Goal: Task Accomplishment & Management: Use online tool/utility

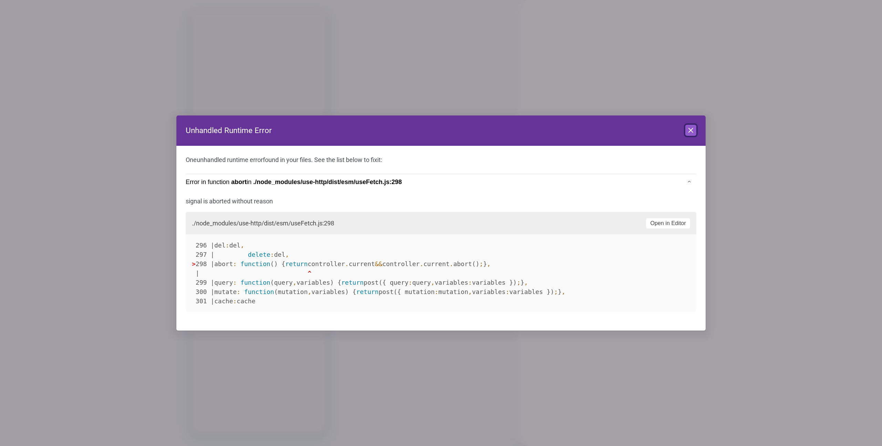
click at [692, 127] on icon at bounding box center [691, 130] width 8 height 8
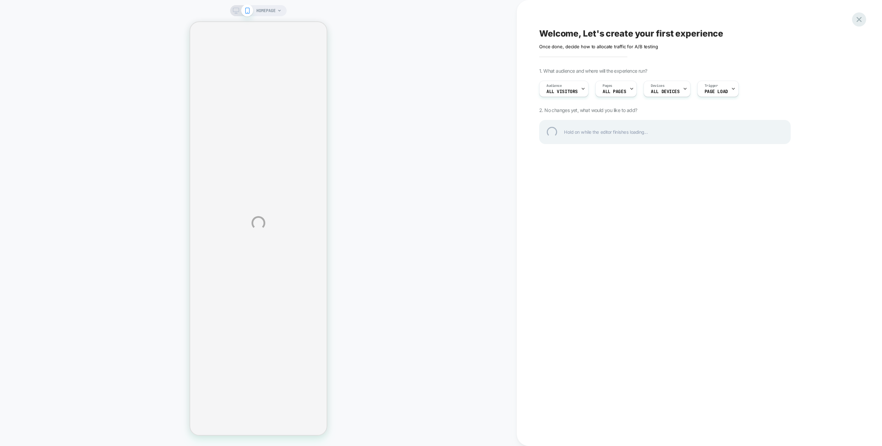
click at [858, 18] on div at bounding box center [859, 19] width 14 height 14
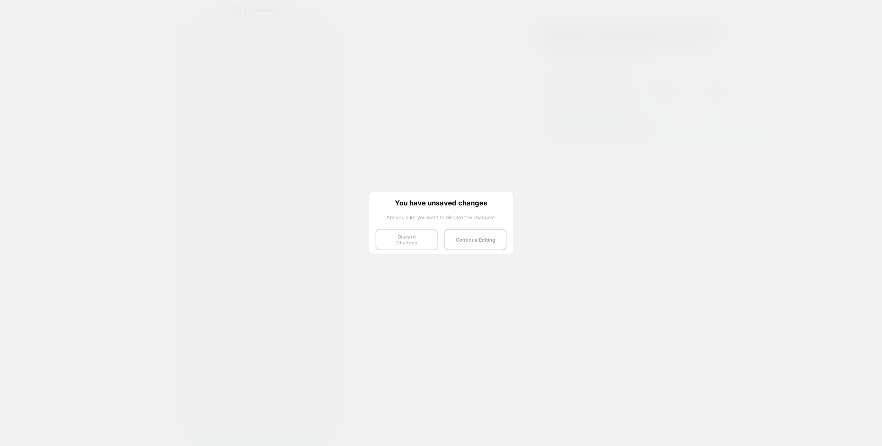
click at [400, 240] on button "Discard Changes" at bounding box center [407, 239] width 62 height 21
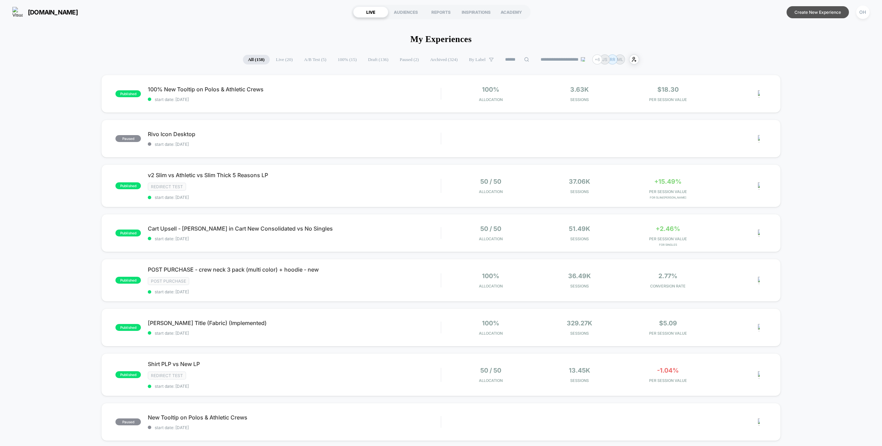
click at [812, 16] on button "Create New Experience" at bounding box center [818, 12] width 62 height 12
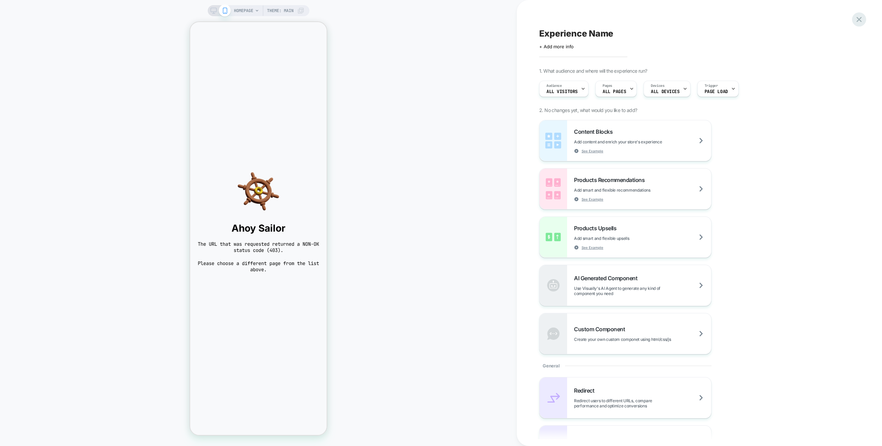
click at [858, 18] on icon at bounding box center [859, 19] width 5 height 5
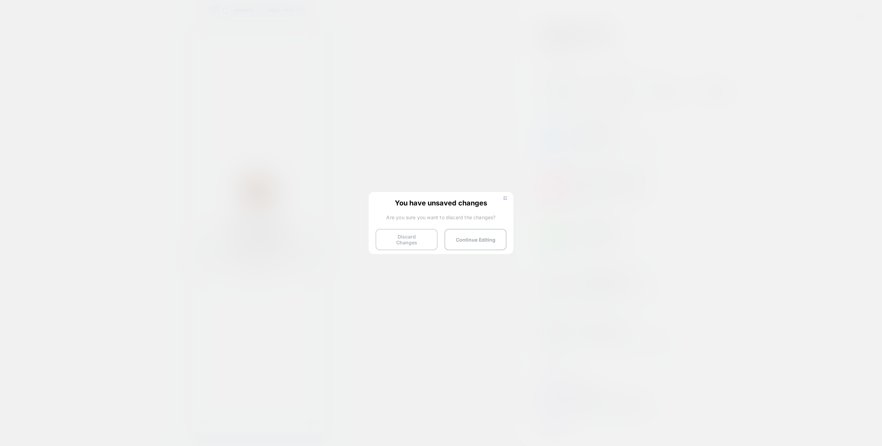
click at [414, 234] on button "Discard Changes" at bounding box center [407, 239] width 62 height 21
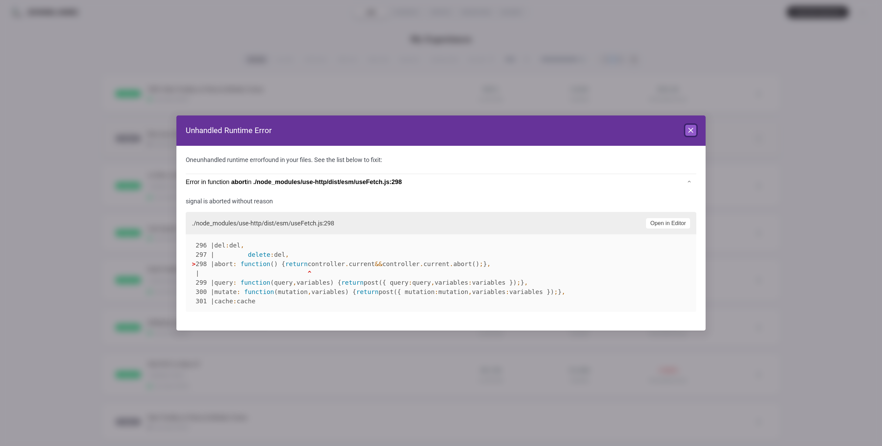
click at [693, 128] on icon at bounding box center [691, 130] width 8 height 8
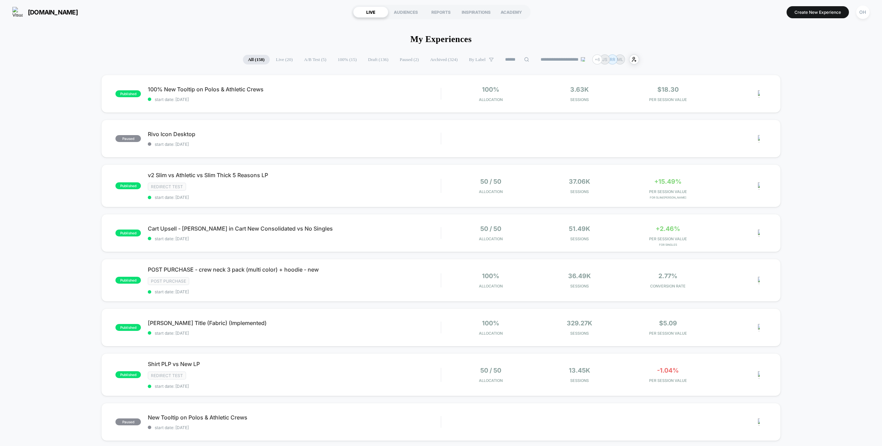
click at [863, 19] on button "OH" at bounding box center [863, 12] width 18 height 14
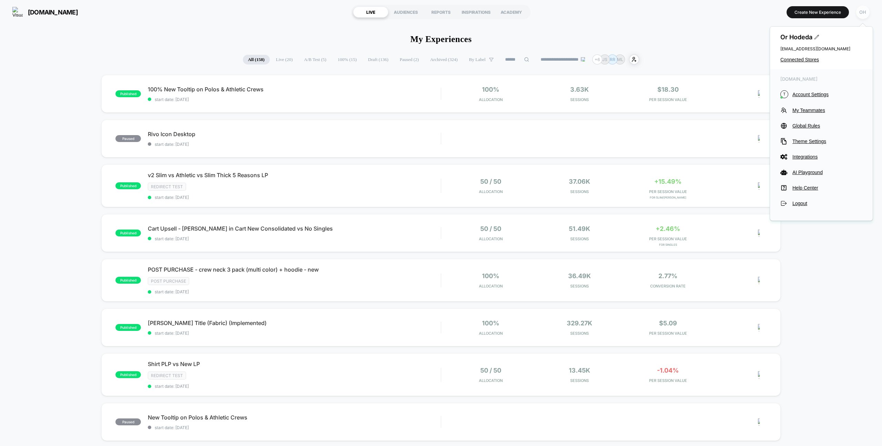
click at [862, 16] on div "OH" at bounding box center [862, 12] width 13 height 13
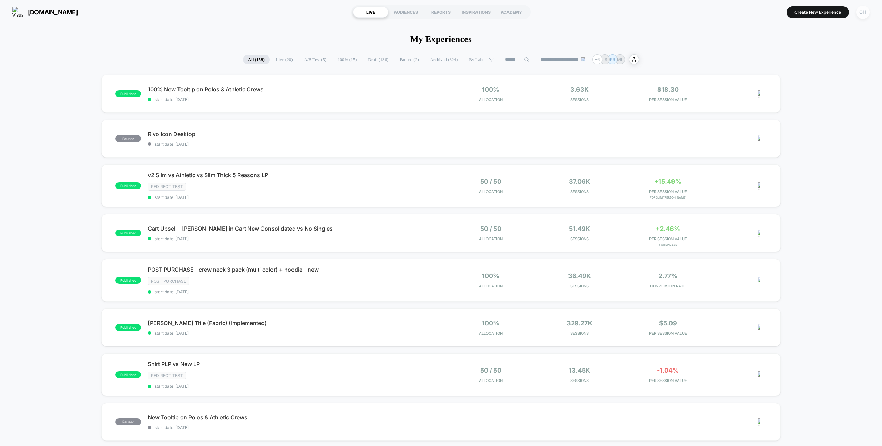
click at [862, 16] on div "OH" at bounding box center [862, 12] width 13 height 13
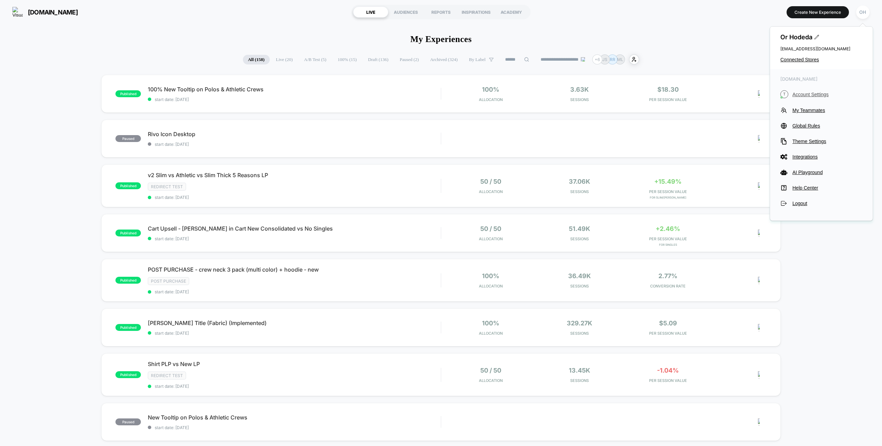
click at [814, 94] on span "Account Settings" at bounding box center [828, 95] width 70 height 6
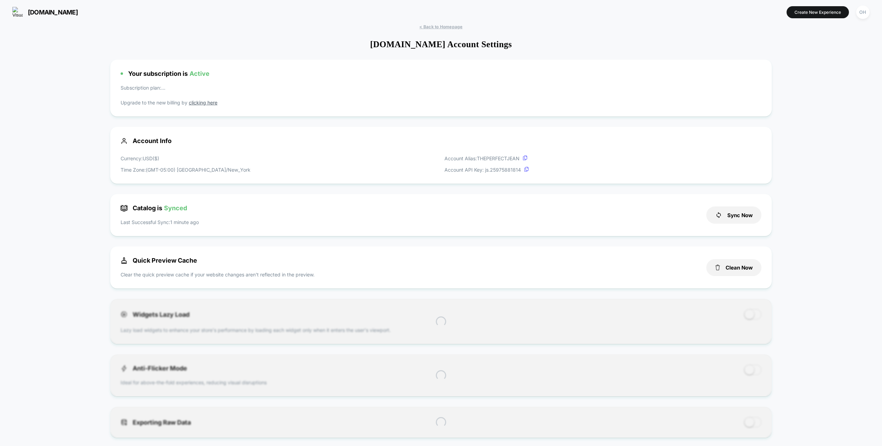
scroll to position [93, 0]
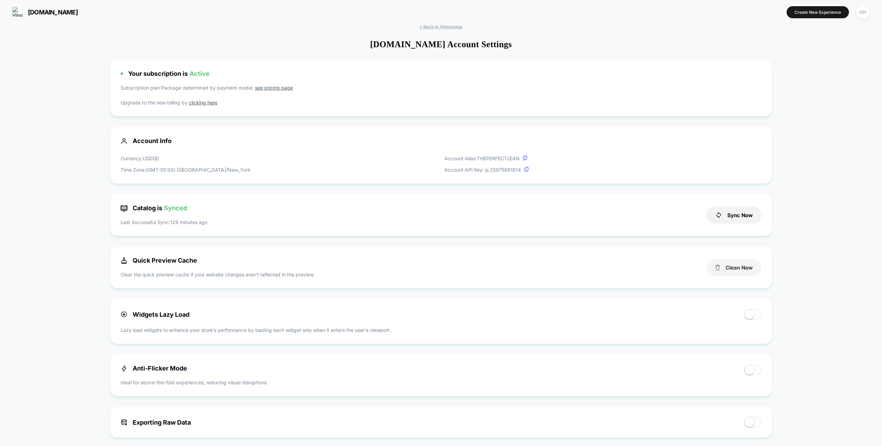
click at [717, 269] on icon at bounding box center [718, 268] width 6 height 6
click at [829, 10] on button "Create New Experience" at bounding box center [818, 12] width 62 height 12
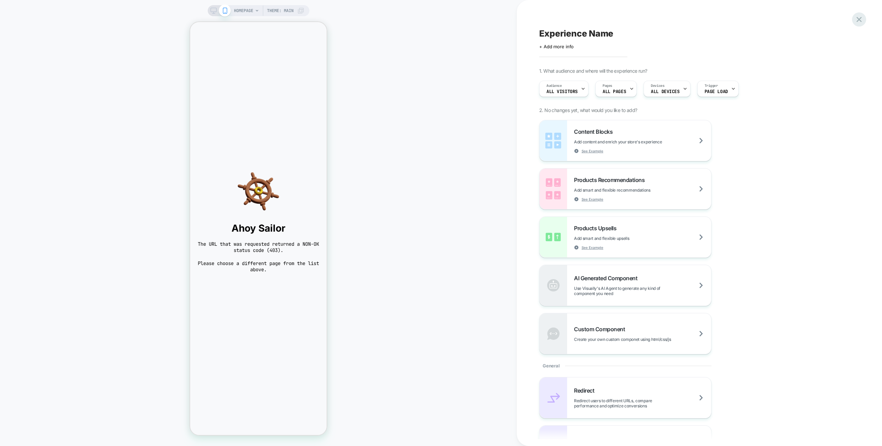
click at [863, 18] on icon at bounding box center [859, 19] width 9 height 9
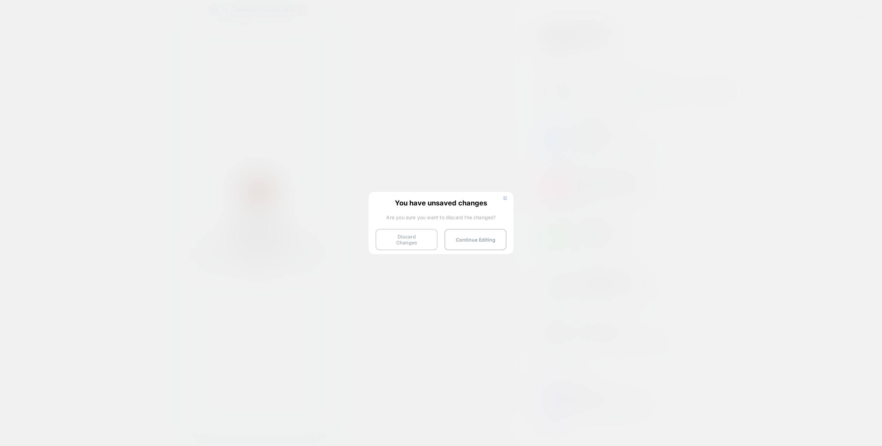
click at [401, 242] on button "Discard Changes" at bounding box center [407, 239] width 62 height 21
click at [414, 233] on button "Discard Changes" at bounding box center [407, 239] width 62 height 21
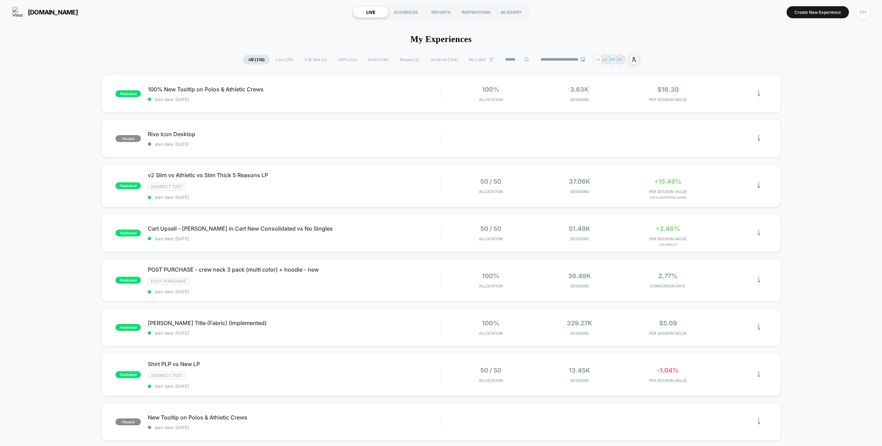
click at [859, 12] on div "OH" at bounding box center [862, 12] width 13 height 13
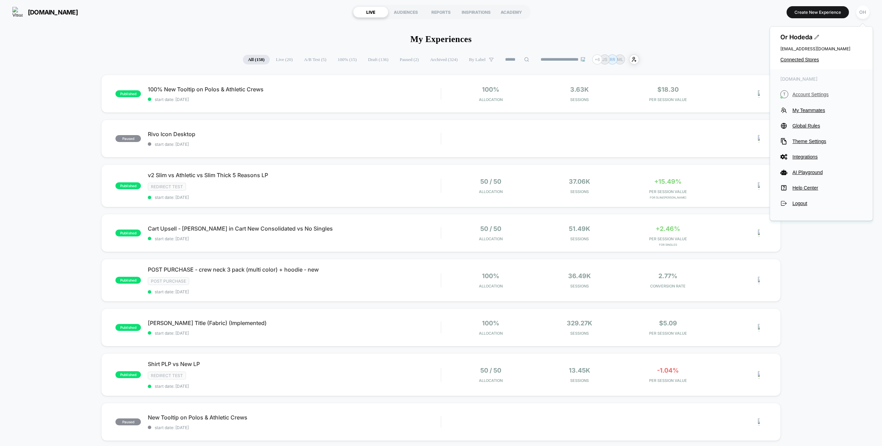
click at [816, 89] on div "[DOMAIN_NAME] T Account Settings My Teammates Global Rules Theme Settings Integ…" at bounding box center [821, 141] width 103 height 144
click at [814, 95] on span "Account Settings" at bounding box center [828, 95] width 70 height 6
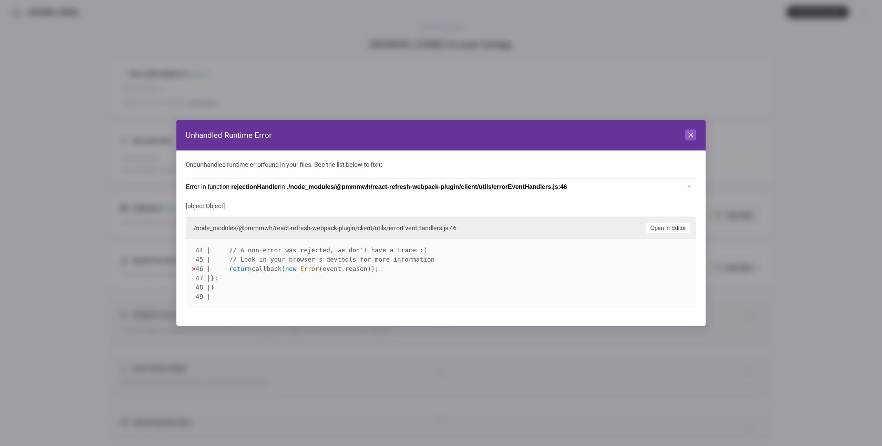
scroll to position [93, 0]
drag, startPoint x: 683, startPoint y: 123, endPoint x: 687, endPoint y: 131, distance: 9.3
click at [683, 123] on header "Unhandled Runtime Error Close" at bounding box center [440, 135] width 529 height 30
click at [688, 135] on icon at bounding box center [691, 135] width 8 height 8
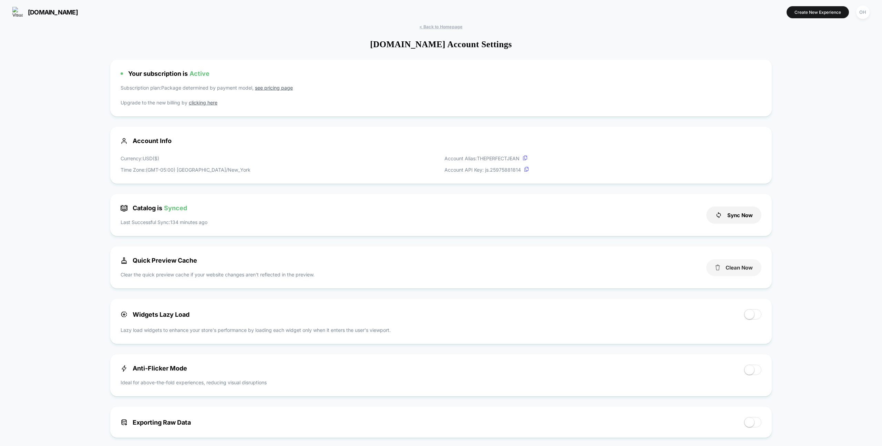
click at [727, 274] on button "Clean Now" at bounding box center [733, 267] width 55 height 17
click at [805, 17] on button "Create New Experience" at bounding box center [818, 12] width 62 height 12
